Goal: Task Accomplishment & Management: Manage account settings

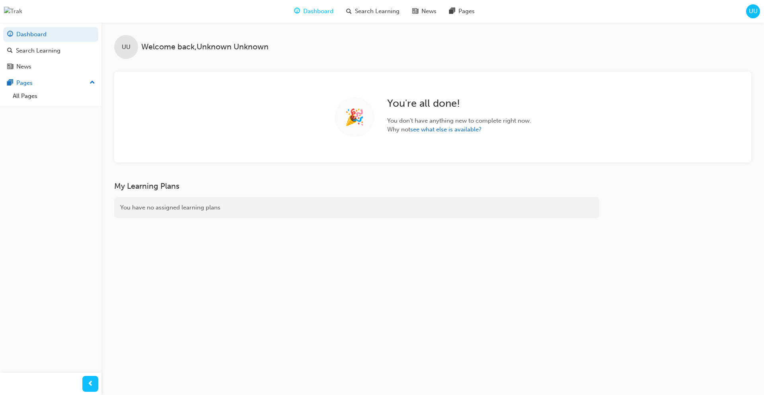
click at [750, 13] on span "UU" at bounding box center [753, 11] width 9 height 9
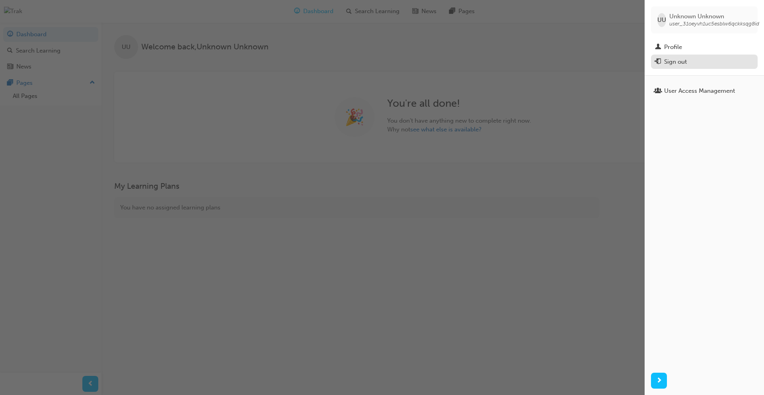
click at [676, 64] on div "Sign out" at bounding box center [675, 61] width 23 height 9
